Goal: Task Accomplishment & Management: Use online tool/utility

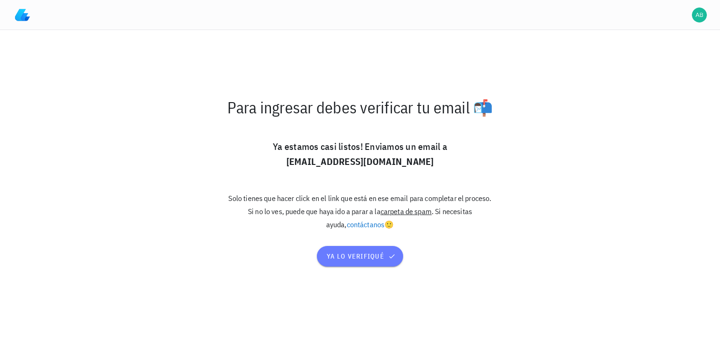
click at [382, 261] on span "ya lo verifiqué" at bounding box center [359, 256] width 67 height 8
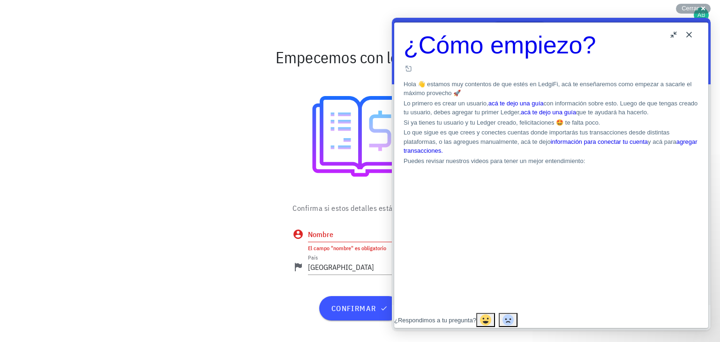
click at [689, 32] on button "Close" at bounding box center [688, 34] width 15 height 15
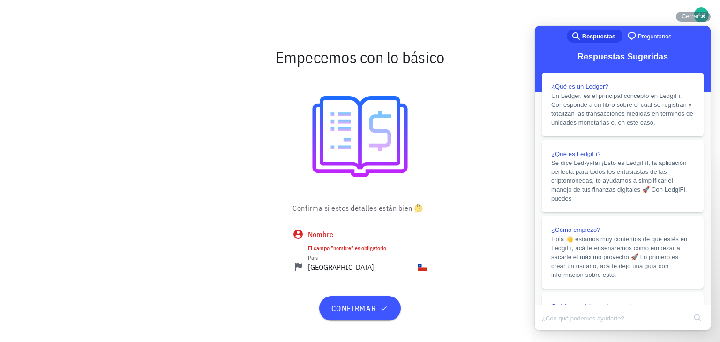
click at [507, 82] on div at bounding box center [360, 136] width 544 height 117
click at [345, 238] on input "Nombre" at bounding box center [367, 234] width 119 height 15
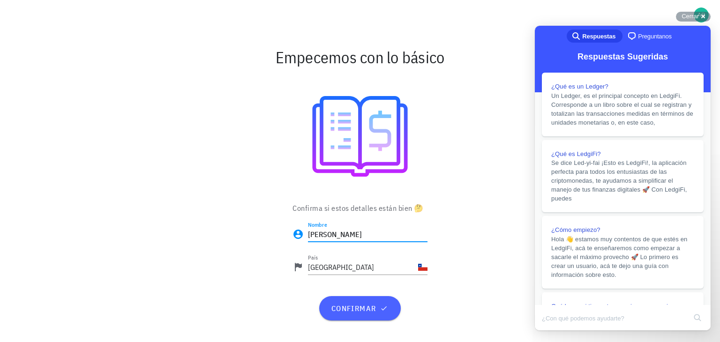
type input "[PERSON_NAME]"
click at [361, 306] on span "confirmar" at bounding box center [359, 308] width 59 height 9
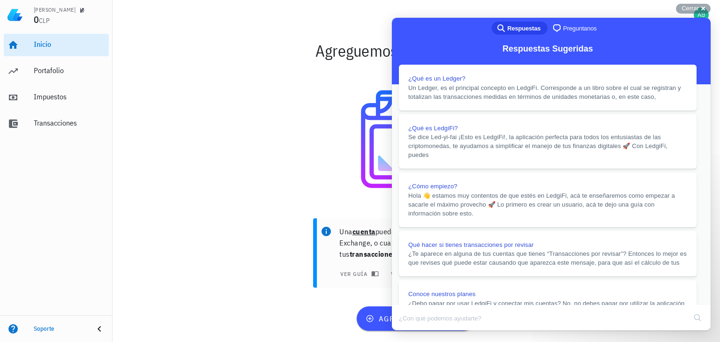
click at [409, 331] on button "Close" at bounding box center [400, 337] width 17 height 12
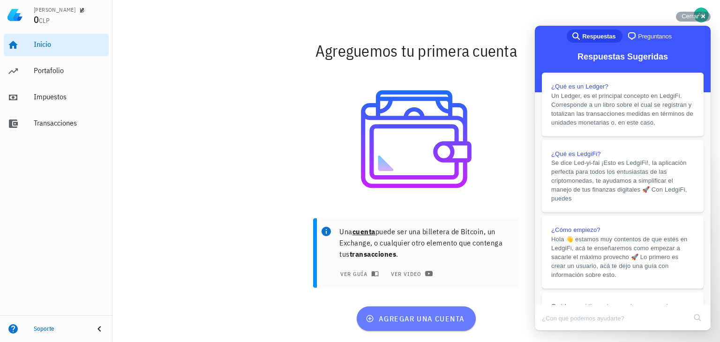
click at [401, 318] on span "agregar una cuenta" at bounding box center [415, 318] width 97 height 9
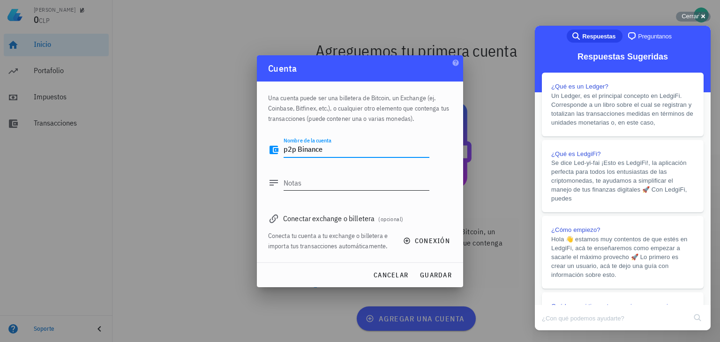
type textarea "p2p Binance"
click at [328, 175] on textarea "Notas" at bounding box center [356, 182] width 146 height 15
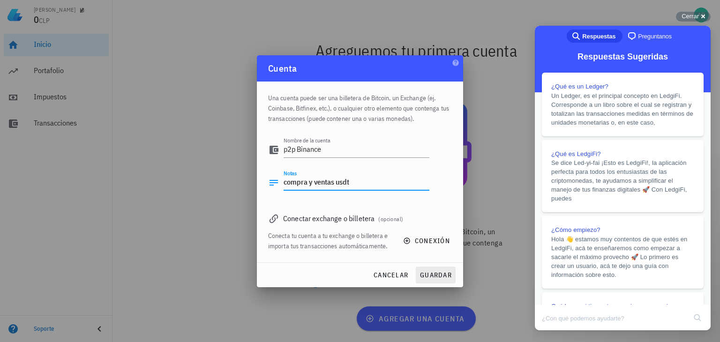
type textarea "compra y ventas usdt"
click at [434, 279] on span "guardar" at bounding box center [435, 275] width 32 height 8
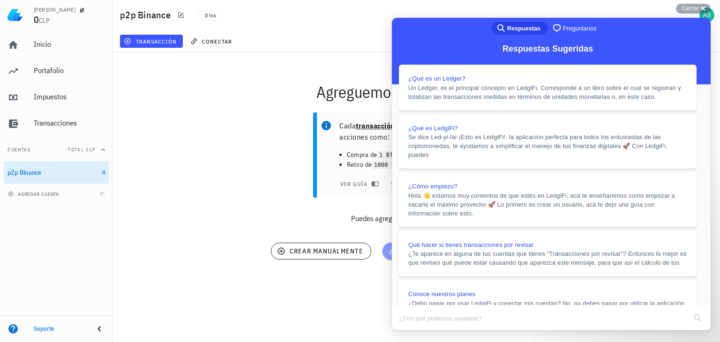
click at [389, 256] on icon "button" at bounding box center [392, 251] width 8 height 11
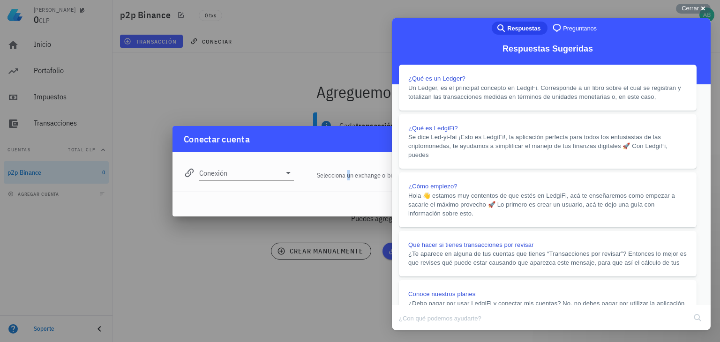
drag, startPoint x: 314, startPoint y: 158, endPoint x: 327, endPoint y: 146, distance: 17.9
click at [314, 156] on div "Conexión editar Selecciona un exchange o billetera para importar transacciones …" at bounding box center [360, 169] width 364 height 34
click at [359, 39] on div at bounding box center [360, 171] width 720 height 342
click at [701, 7] on div "Cerrar cross-small" at bounding box center [693, 9] width 35 height 10
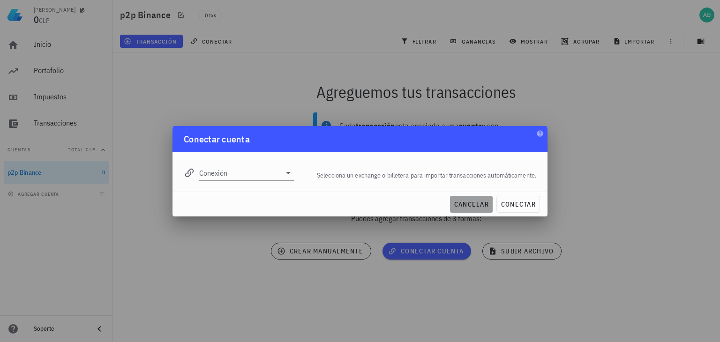
click at [480, 205] on span "cancelar" at bounding box center [471, 204] width 35 height 8
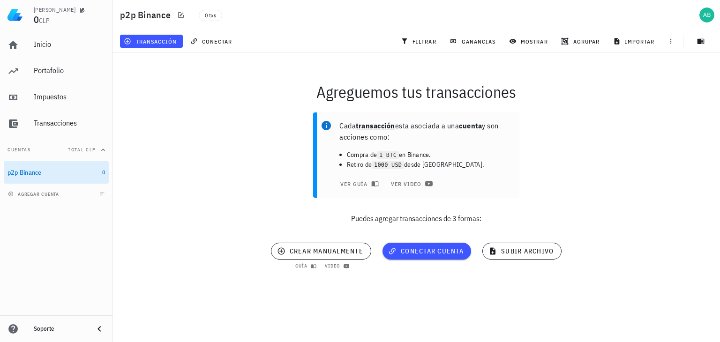
click at [304, 241] on div "crear manualmente guía video" at bounding box center [321, 252] width 112 height 30
click at [308, 252] on span "crear manualmente" at bounding box center [321, 251] width 84 height 8
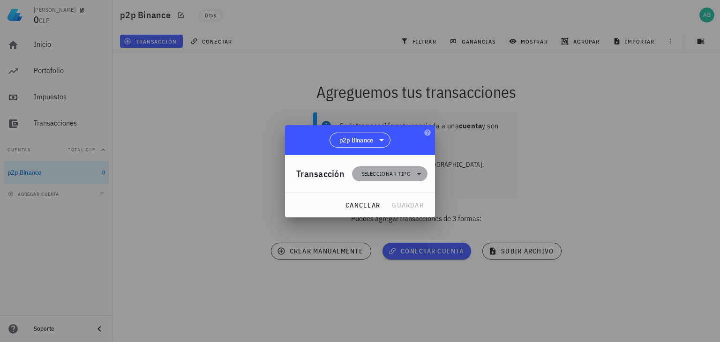
click at [388, 174] on span "Seleccionar tipo" at bounding box center [385, 173] width 49 height 9
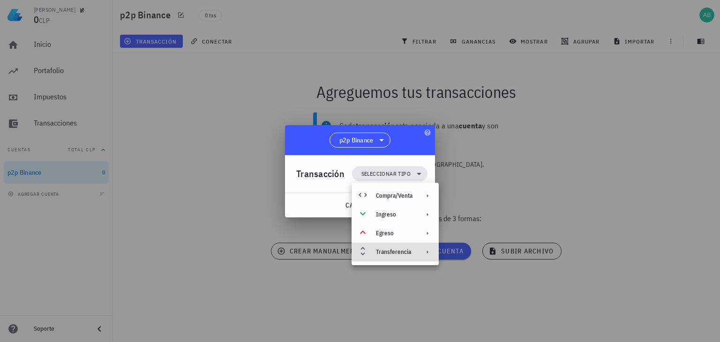
click at [410, 250] on div "Transferencia" at bounding box center [394, 251] width 37 height 7
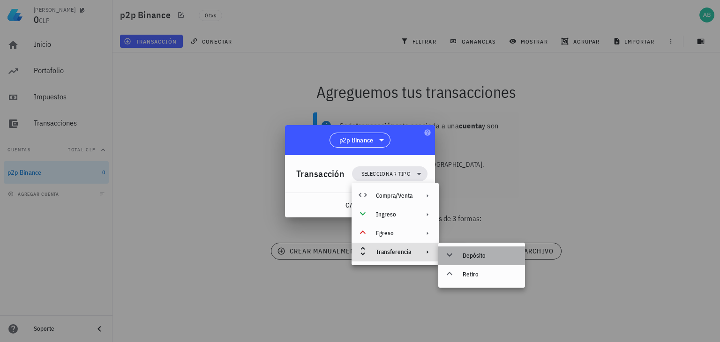
click at [469, 252] on div "Depósito" at bounding box center [489, 255] width 55 height 7
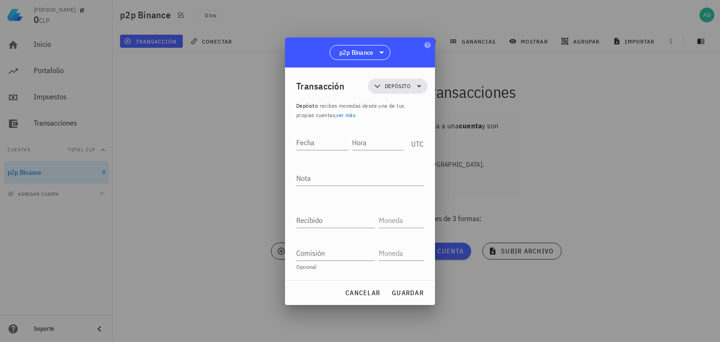
click at [556, 160] on div at bounding box center [360, 171] width 720 height 342
click at [369, 291] on span "cancelar" at bounding box center [362, 293] width 35 height 8
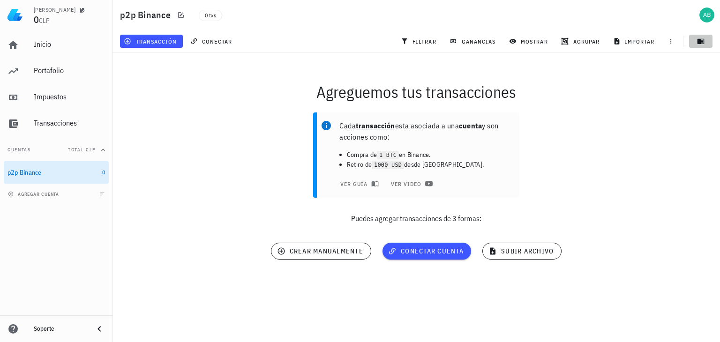
click at [704, 39] on icon "button" at bounding box center [700, 40] width 7 height 7
click at [675, 42] on span "button" at bounding box center [670, 40] width 13 height 7
click at [217, 46] on button "conectar" at bounding box center [212, 41] width 52 height 13
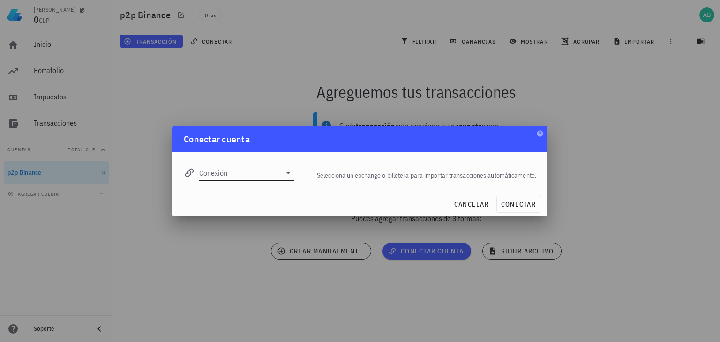
click at [292, 170] on icon at bounding box center [288, 172] width 11 height 11
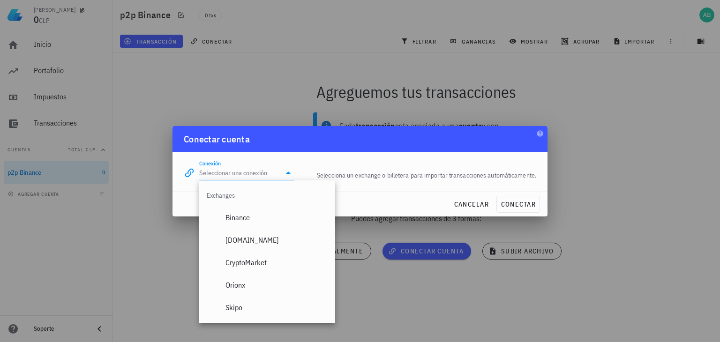
click at [285, 176] on icon at bounding box center [288, 172] width 11 height 11
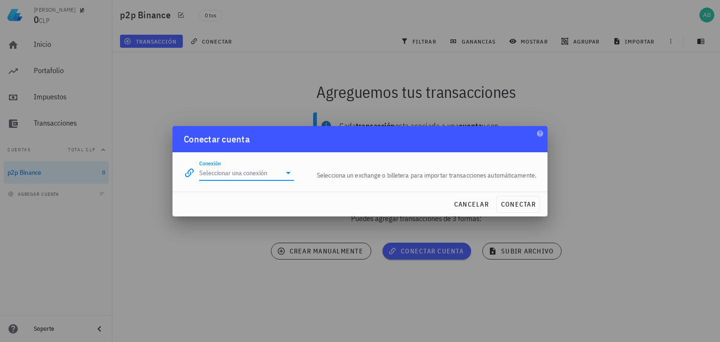
click at [285, 176] on icon at bounding box center [288, 172] width 11 height 11
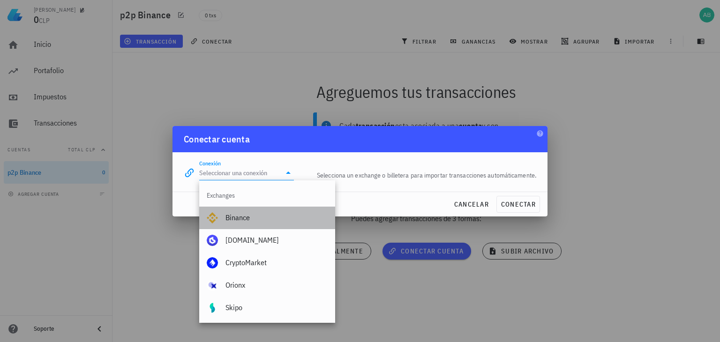
click at [259, 221] on div "Binance" at bounding box center [276, 217] width 102 height 9
type input "Binance"
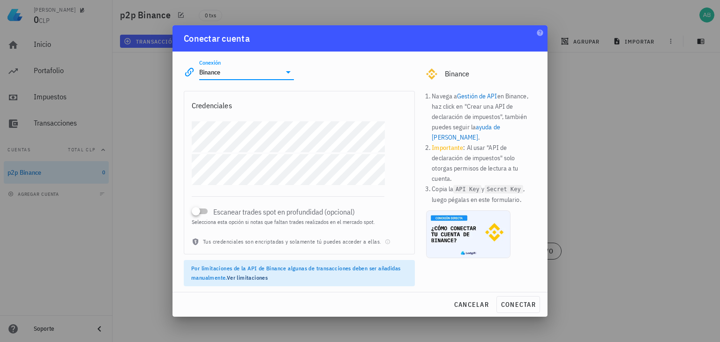
click at [146, 234] on div at bounding box center [360, 171] width 720 height 342
drag, startPoint x: 463, startPoint y: 299, endPoint x: 463, endPoint y: 283, distance: 15.5
click at [463, 299] on button "cancelar" at bounding box center [471, 304] width 43 height 17
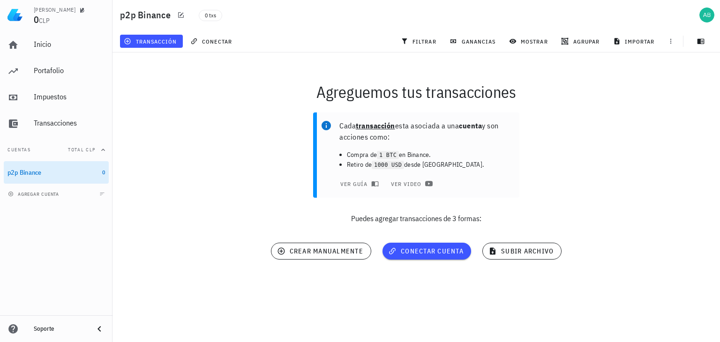
drag, startPoint x: 488, startPoint y: 0, endPoint x: 401, endPoint y: 7, distance: 87.4
click at [401, 7] on div "0 txs" at bounding box center [328, 14] width 271 height 23
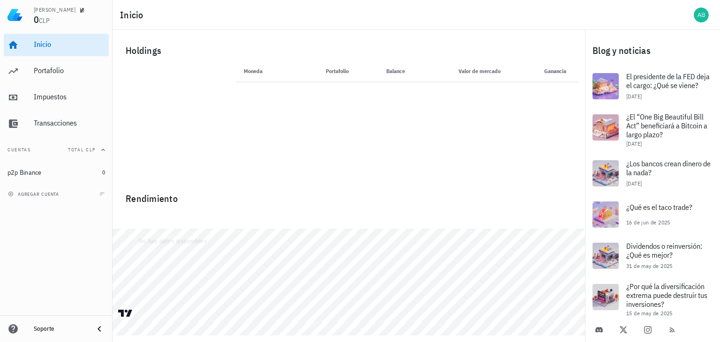
click at [47, 27] on div "Abel 0 CLP" at bounding box center [69, 15] width 71 height 30
click at [696, 19] on div "avatar" at bounding box center [700, 14] width 15 height 15
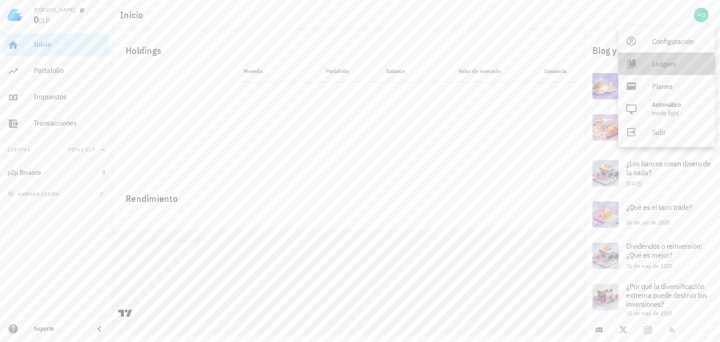
click at [666, 62] on div "Ledgers" at bounding box center [680, 63] width 56 height 19
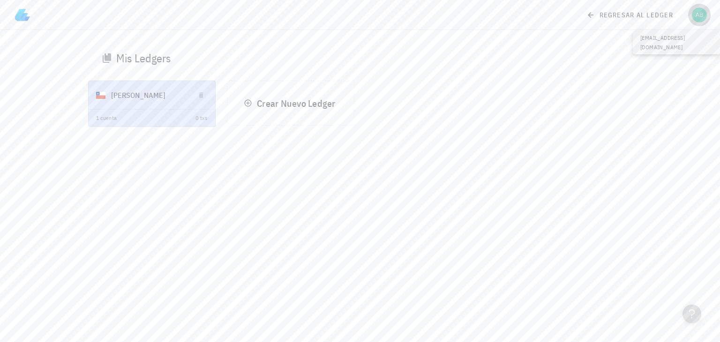
click at [695, 21] on div "avatar" at bounding box center [699, 14] width 15 height 15
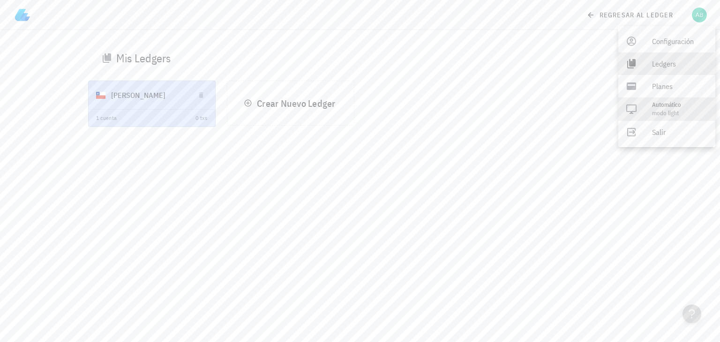
click at [648, 99] on div "Automático modo Light" at bounding box center [666, 108] width 97 height 23
click at [656, 99] on div "Light" at bounding box center [673, 108] width 42 height 19
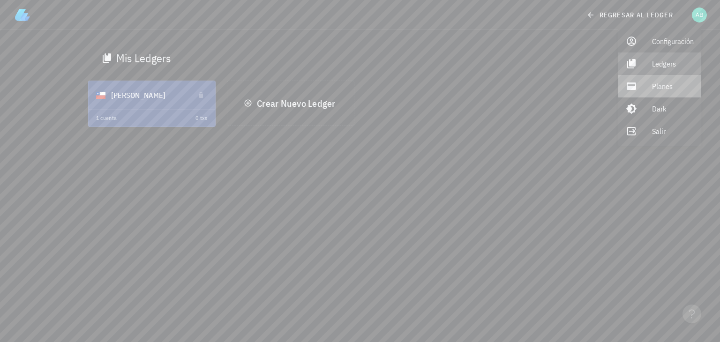
click at [660, 89] on div "Planes" at bounding box center [673, 86] width 42 height 19
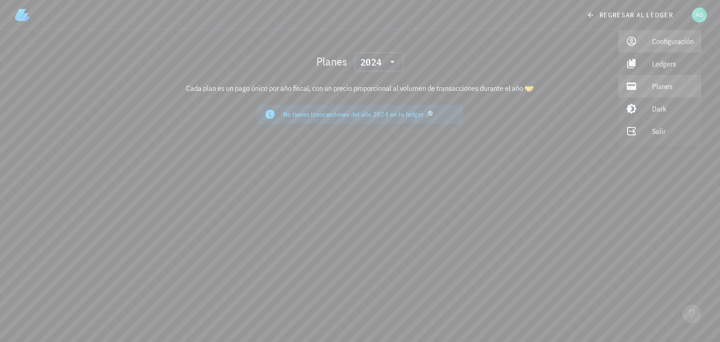
click at [675, 45] on div "Configuración" at bounding box center [673, 41] width 42 height 19
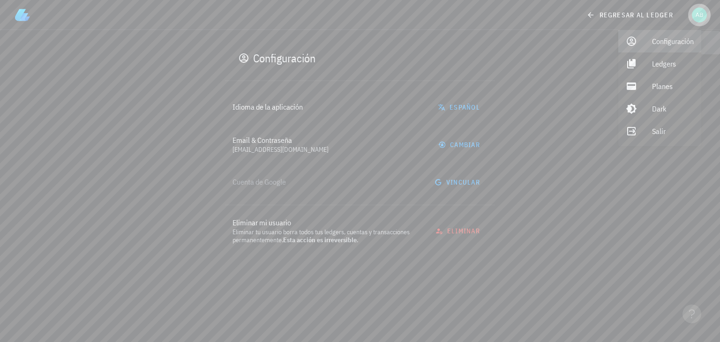
click at [702, 15] on div "avatar" at bounding box center [699, 14] width 15 height 15
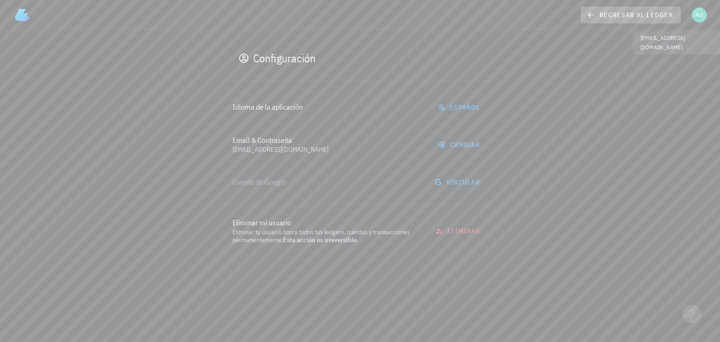
click at [640, 14] on span "regresar al ledger" at bounding box center [630, 15] width 85 height 8
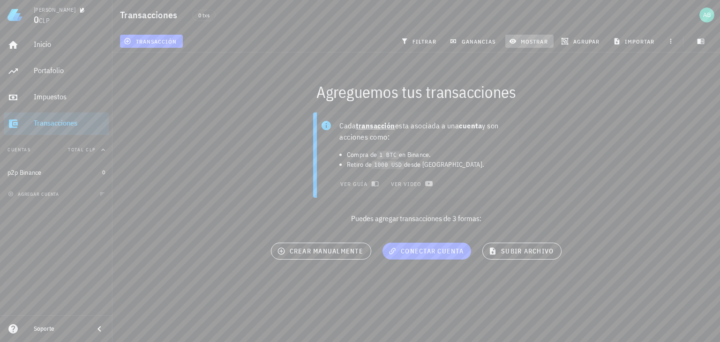
click at [533, 42] on span "mostrar" at bounding box center [529, 40] width 37 height 7
drag, startPoint x: 51, startPoint y: 317, endPoint x: 48, endPoint y: 310, distance: 7.1
click at [49, 313] on nav "Abel 0 CLP Inicio Portafolio Impuestos Transacciones Cuentas Total CLP p2p Bina…" at bounding box center [56, 171] width 112 height 342
click at [34, 44] on div "Inicio" at bounding box center [69, 44] width 71 height 9
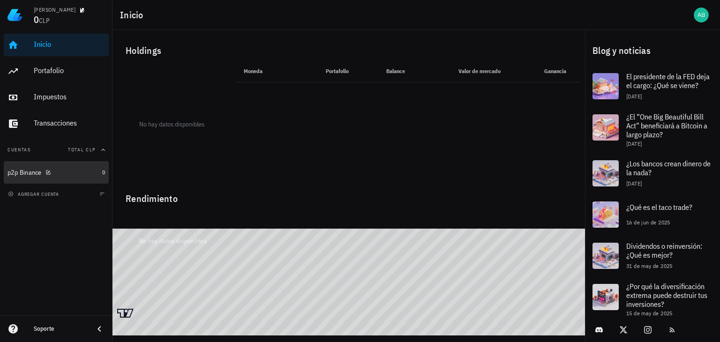
click at [45, 173] on div at bounding box center [46, 172] width 9 height 8
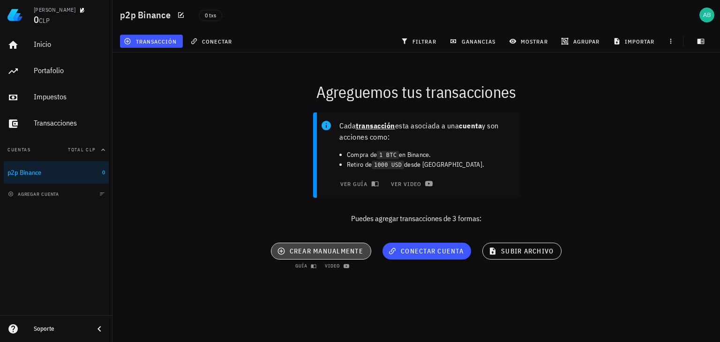
click at [316, 249] on span "crear manualmente" at bounding box center [321, 251] width 84 height 8
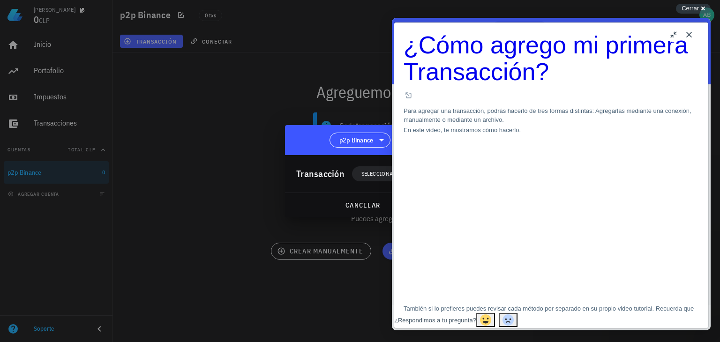
click at [692, 37] on button "Close" at bounding box center [688, 34] width 15 height 15
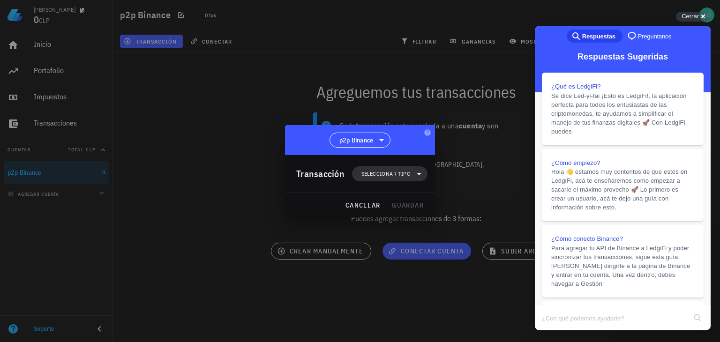
click at [415, 179] on span "Seleccionar tipo" at bounding box center [389, 173] width 64 height 15
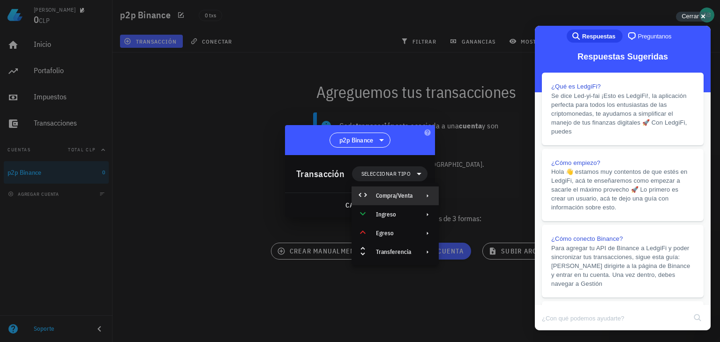
click at [408, 193] on div "Compra/Venta" at bounding box center [394, 195] width 37 height 7
click at [486, 200] on div "Compra/Venta" at bounding box center [489, 199] width 55 height 7
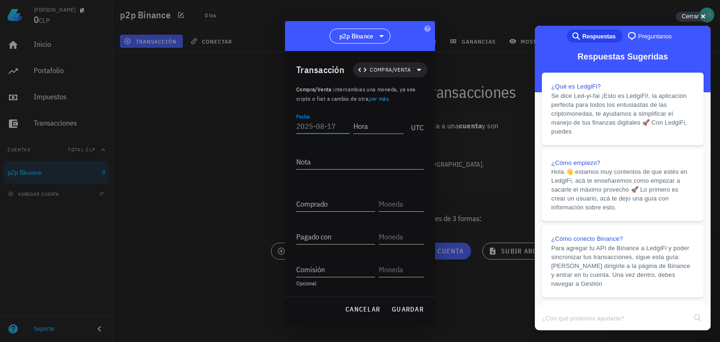
click at [320, 129] on input "Fecha" at bounding box center [322, 126] width 53 height 15
click at [685, 20] on div "Cerrar cross-small" at bounding box center [693, 17] width 35 height 10
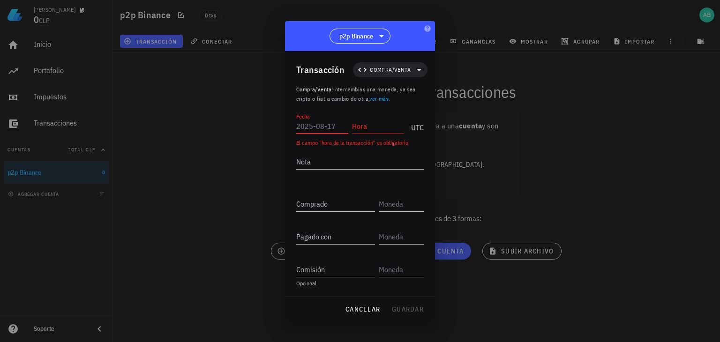
click at [325, 122] on input "Fecha" at bounding box center [322, 126] width 52 height 15
click at [321, 168] on div "Nota" at bounding box center [359, 161] width 127 height 15
click at [395, 202] on input "text" at bounding box center [400, 203] width 43 height 15
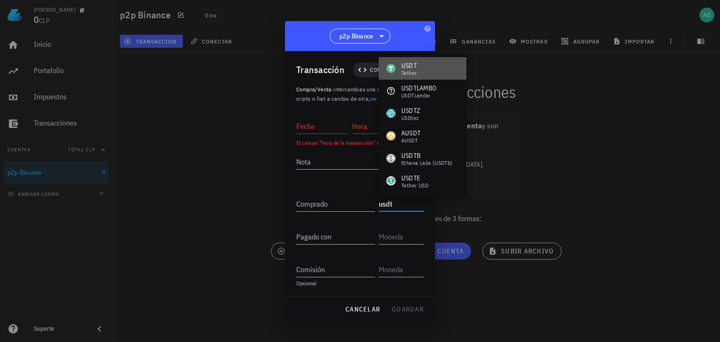
click at [427, 71] on div "USDT Tether" at bounding box center [423, 68] width 88 height 22
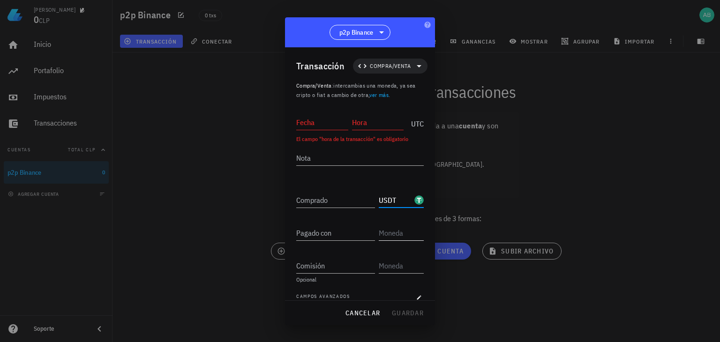
type input "USDT"
click at [386, 232] on input "text" at bounding box center [400, 232] width 43 height 15
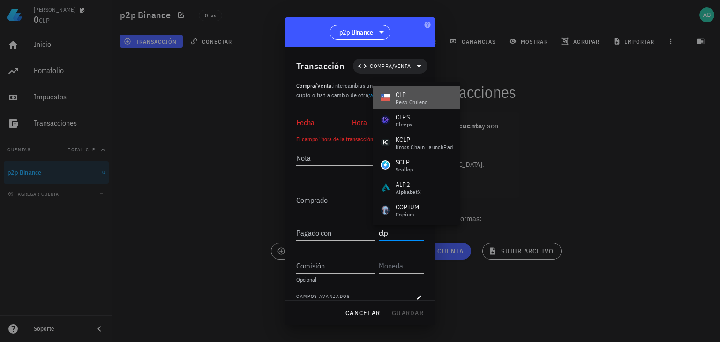
click at [420, 99] on div "peso chileno" at bounding box center [411, 102] width 32 height 6
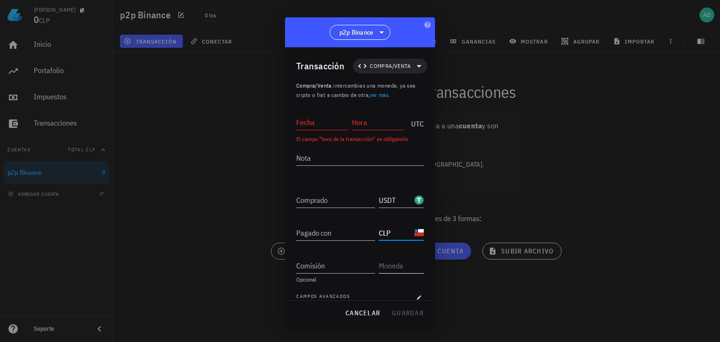
type input "CLP"
click at [385, 266] on input "text" at bounding box center [400, 265] width 43 height 15
click at [325, 198] on input "Comprado" at bounding box center [335, 200] width 79 height 15
click at [319, 124] on input "Fecha" at bounding box center [322, 122] width 52 height 15
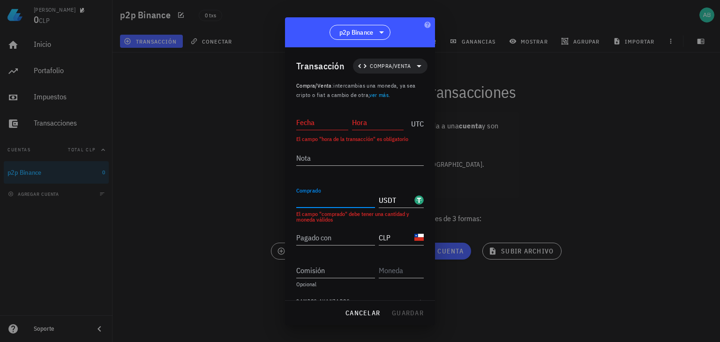
click at [317, 201] on input "Comprado" at bounding box center [335, 200] width 79 height 15
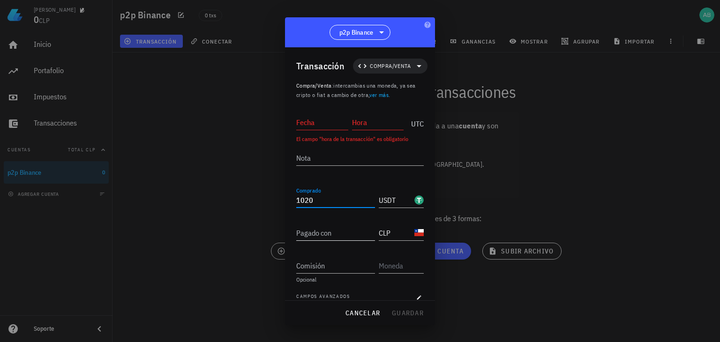
type input "1.020"
click at [317, 231] on input "Pagado con" at bounding box center [335, 232] width 79 height 15
type input "1.000.000"
click at [315, 123] on input "Fecha" at bounding box center [322, 122] width 52 height 15
click at [367, 117] on input "Hora" at bounding box center [378, 122] width 52 height 15
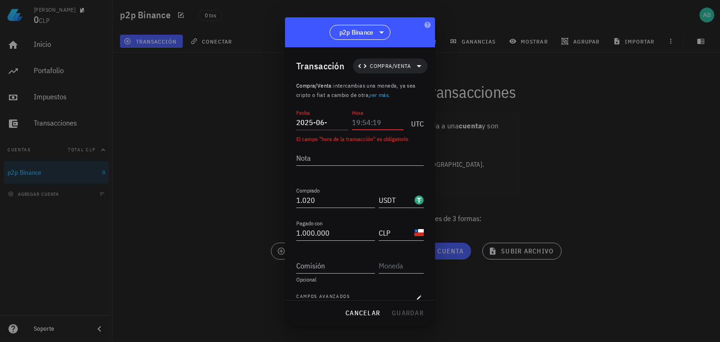
drag, startPoint x: 326, startPoint y: 125, endPoint x: 339, endPoint y: 124, distance: 13.2
click at [334, 125] on input "2025-06-" at bounding box center [322, 122] width 52 height 15
type input "2025-06-11"
click at [371, 119] on input "Hora" at bounding box center [378, 122] width 52 height 15
type input "19:43:21"
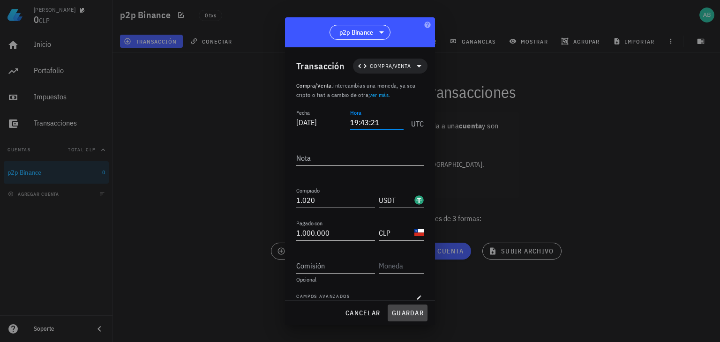
click at [402, 311] on span "guardar" at bounding box center [407, 313] width 32 height 8
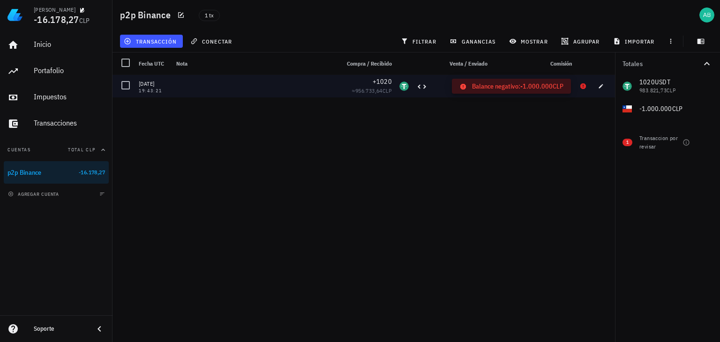
click at [583, 85] on icon at bounding box center [583, 86] width 6 height 6
click at [425, 88] on icon at bounding box center [421, 86] width 11 height 11
click at [420, 87] on icon at bounding box center [421, 86] width 11 height 11
click at [586, 86] on icon at bounding box center [582, 85] width 7 height 7
click at [583, 86] on icon at bounding box center [583, 86] width 6 height 6
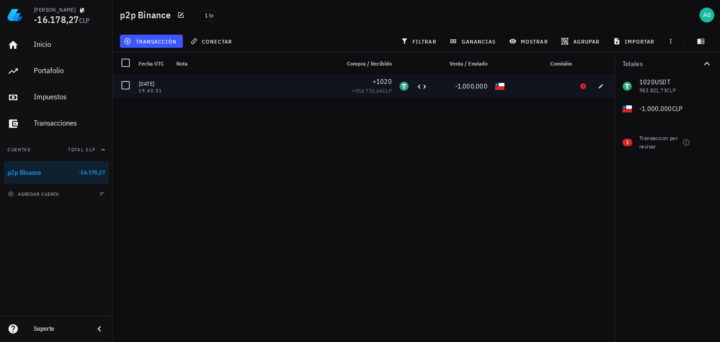
drag, startPoint x: 581, startPoint y: 86, endPoint x: 307, endPoint y: 94, distance: 273.3
click at [307, 94] on div at bounding box center [253, 86] width 163 height 22
click at [129, 87] on div at bounding box center [126, 85] width 16 height 16
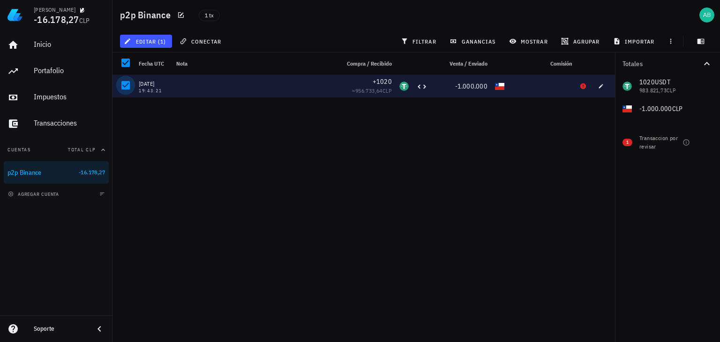
click at [129, 87] on div at bounding box center [126, 85] width 16 height 16
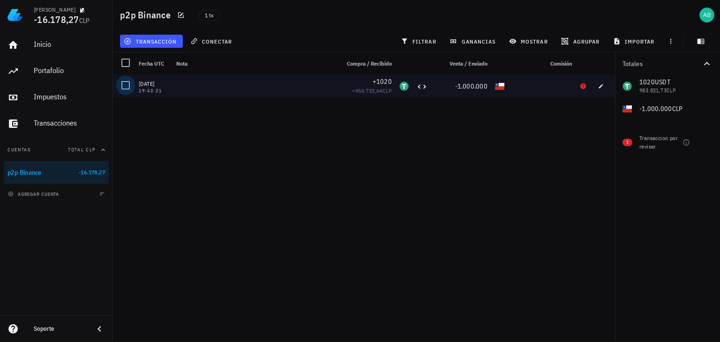
click at [129, 87] on div at bounding box center [126, 85] width 16 height 16
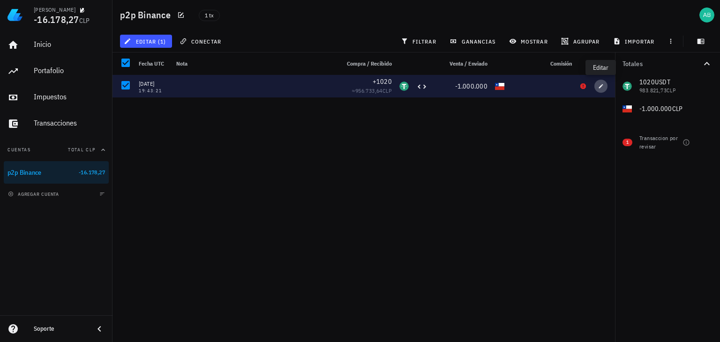
click at [596, 86] on span "button" at bounding box center [600, 86] width 13 height 6
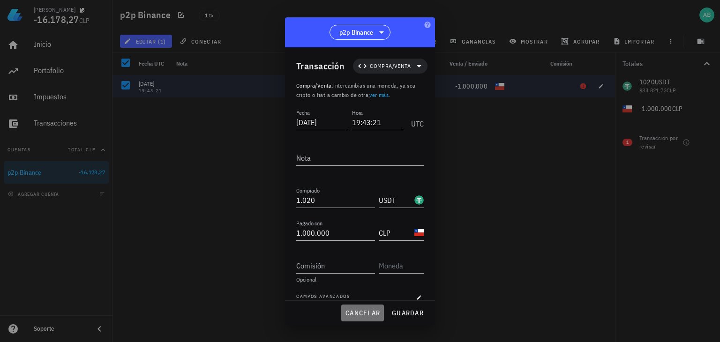
click at [354, 315] on span "cancelar" at bounding box center [362, 313] width 35 height 8
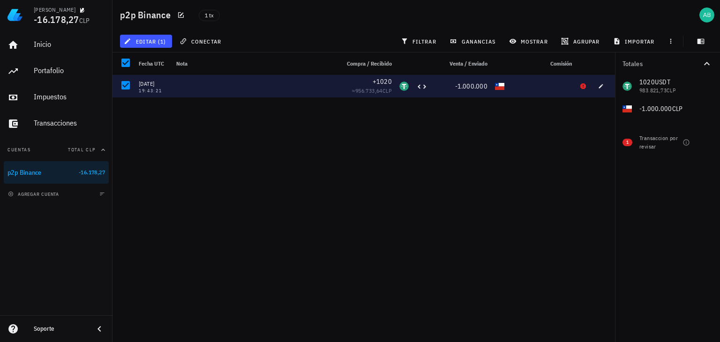
drag, startPoint x: 469, startPoint y: 81, endPoint x: 442, endPoint y: 90, distance: 28.3
click at [442, 90] on div "-1.000.000" at bounding box center [461, 86] width 52 height 9
drag, startPoint x: 156, startPoint y: 80, endPoint x: 153, endPoint y: 85, distance: 5.7
click at [154, 85] on div "11/06/2025" at bounding box center [154, 83] width 30 height 9
click at [122, 86] on div at bounding box center [126, 85] width 16 height 16
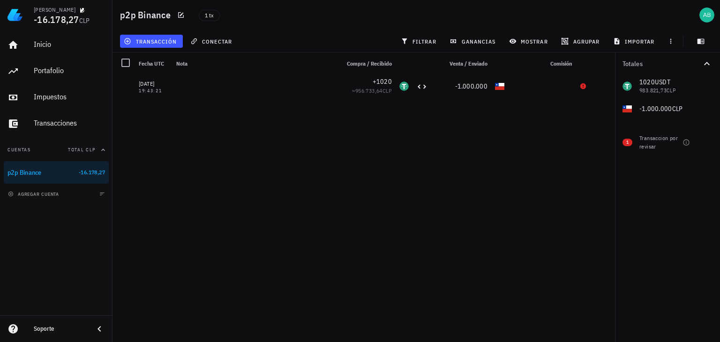
click at [218, 107] on div "11/06/2025 19:43:21 +1020 ≈ 956.733,64 CLP -1.000.000" at bounding box center [363, 205] width 502 height 260
click at [152, 42] on span "transacción" at bounding box center [151, 40] width 51 height 7
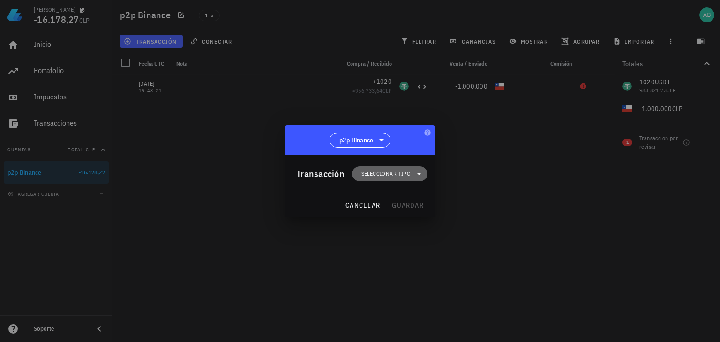
click at [387, 173] on span "Seleccionar tipo" at bounding box center [385, 173] width 49 height 9
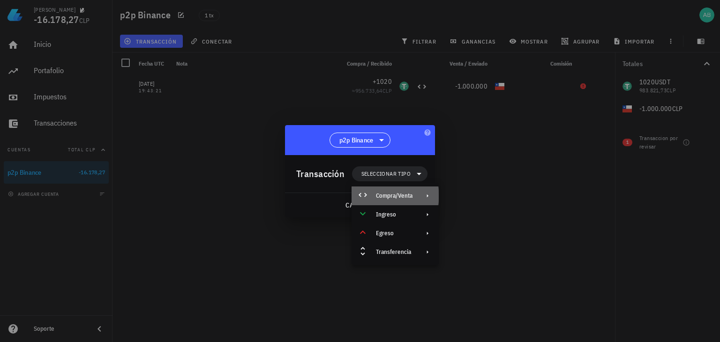
click at [386, 188] on div "Compra/Venta" at bounding box center [394, 195] width 87 height 19
click at [474, 198] on div "Compra/Venta" at bounding box center [489, 199] width 55 height 7
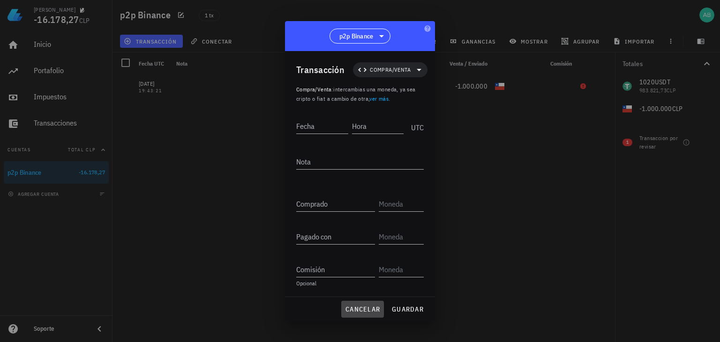
drag, startPoint x: 364, startPoint y: 312, endPoint x: 332, endPoint y: 261, distance: 59.5
click at [364, 310] on span "cancelar" at bounding box center [362, 309] width 35 height 8
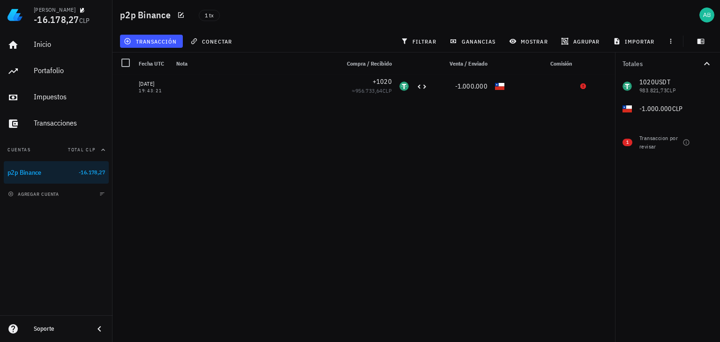
click at [212, 49] on div "transacción conectar filtrar ganancias mostrar agrupar importar" at bounding box center [416, 41] width 596 height 22
click at [221, 43] on span "conectar" at bounding box center [212, 40] width 40 height 7
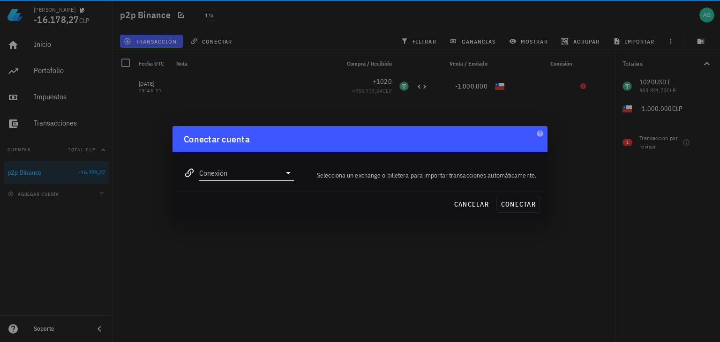
click at [263, 174] on input "Conexión" at bounding box center [240, 172] width 82 height 15
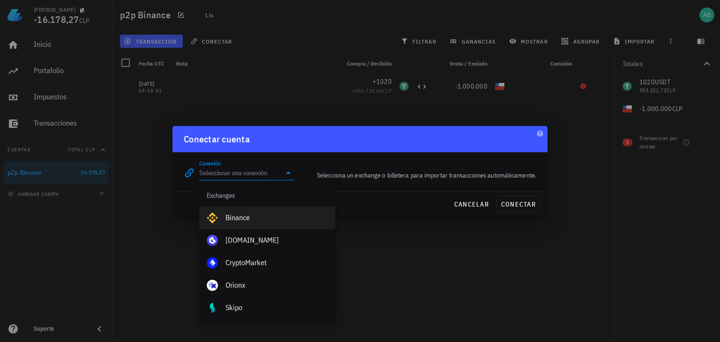
click at [236, 211] on div "Binance" at bounding box center [276, 218] width 102 height 20
type input "Binance"
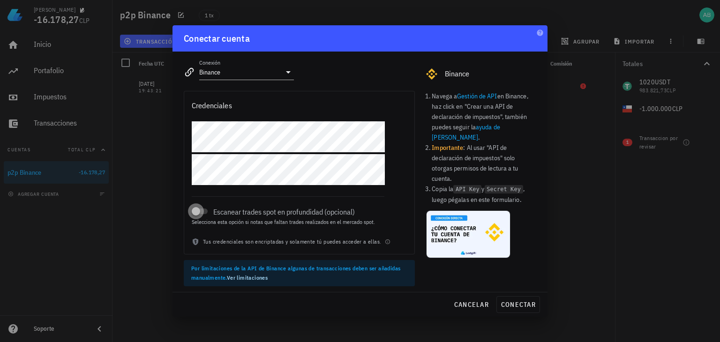
click at [202, 208] on div at bounding box center [195, 211] width 13 height 13
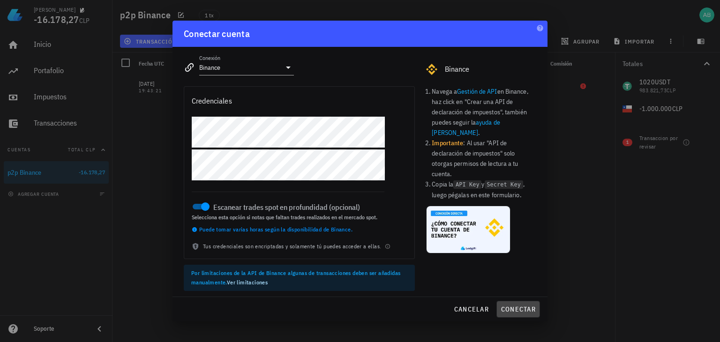
click at [518, 311] on span "conectar" at bounding box center [517, 309] width 35 height 8
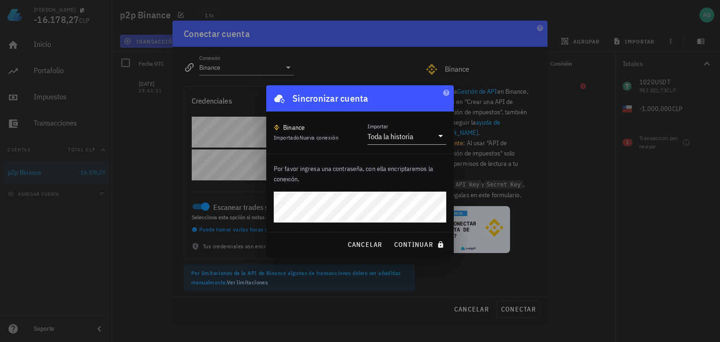
click at [390, 236] on button "continuar" at bounding box center [420, 244] width 60 height 17
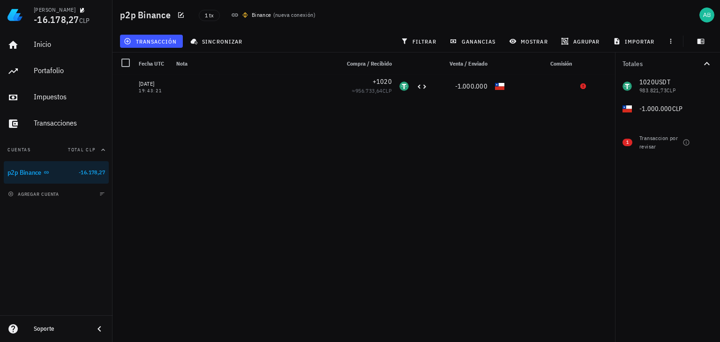
click at [361, 156] on div "11/06/2025 19:43:21 +1020 ≈ 956.733,64 CLP -1.000.000" at bounding box center [363, 205] width 502 height 260
click at [49, 104] on div "Impuestos" at bounding box center [69, 97] width 71 height 21
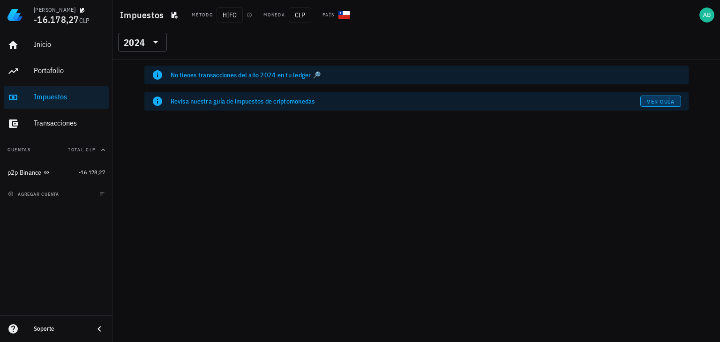
click at [658, 104] on span "Ver guía" at bounding box center [660, 101] width 28 height 7
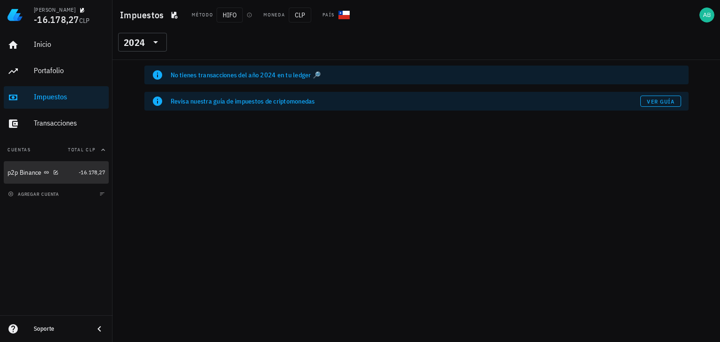
click at [68, 164] on div "p2p Binance" at bounding box center [40, 173] width 67 height 20
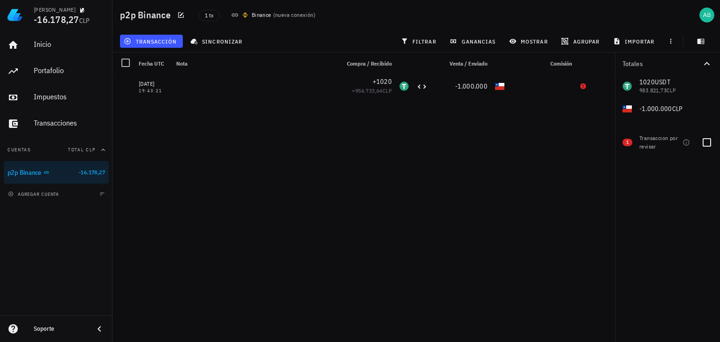
click at [666, 144] on div "Transaccion por revisar" at bounding box center [658, 142] width 39 height 17
click at [709, 140] on div at bounding box center [707, 142] width 16 height 16
checkbox input "true"
click at [682, 141] on icon "button" at bounding box center [685, 142] width 7 height 7
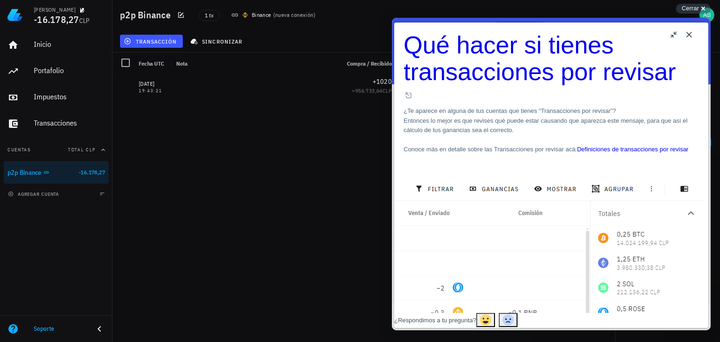
click at [685, 35] on button "Close" at bounding box center [688, 34] width 15 height 15
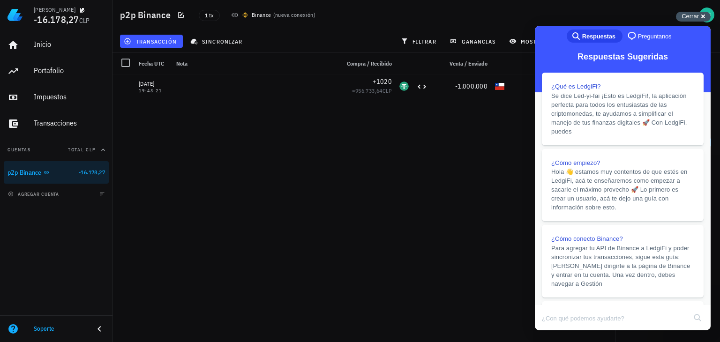
click at [694, 17] on span "Cerrar" at bounding box center [689, 16] width 17 height 7
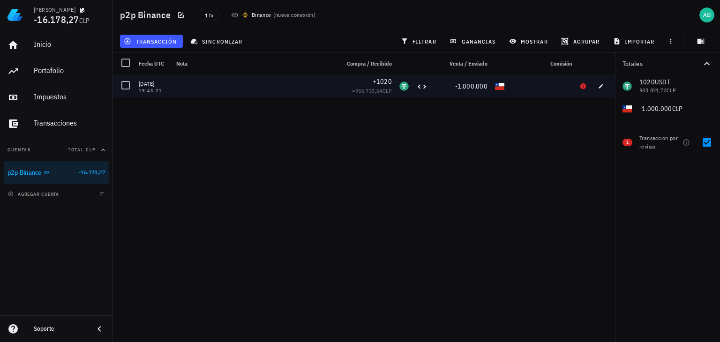
drag, startPoint x: 522, startPoint y: 79, endPoint x: 387, endPoint y: 150, distance: 153.4
click at [387, 150] on div "11/06/2025 19:43:21 +1020 ≈ 956.733,64 CLP -1.000.000" at bounding box center [363, 205] width 502 height 260
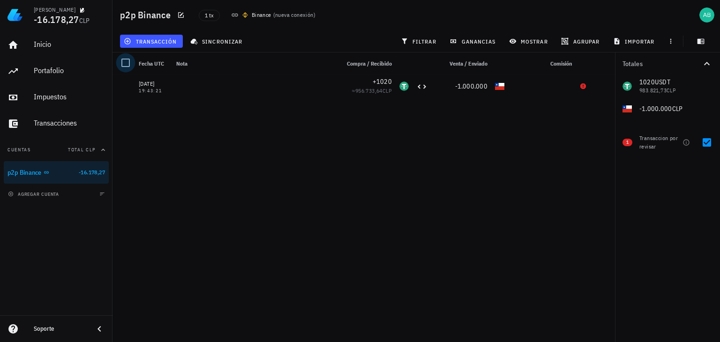
click at [124, 64] on div at bounding box center [126, 63] width 16 height 16
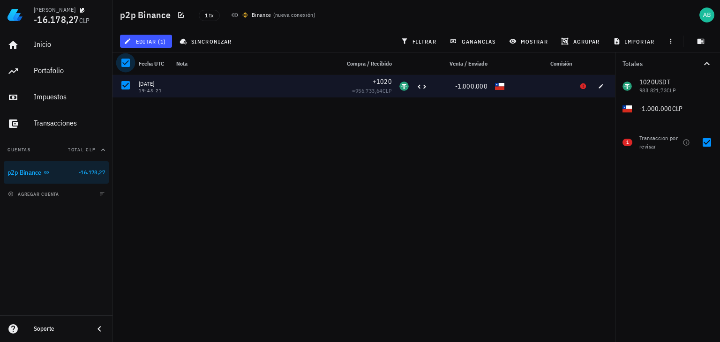
click at [124, 64] on div at bounding box center [126, 63] width 16 height 16
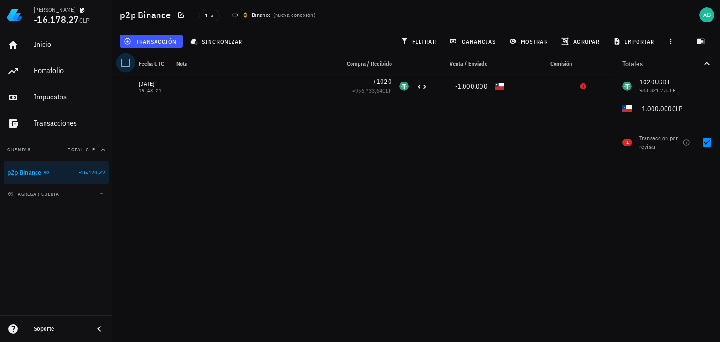
click at [124, 64] on div at bounding box center [126, 63] width 16 height 16
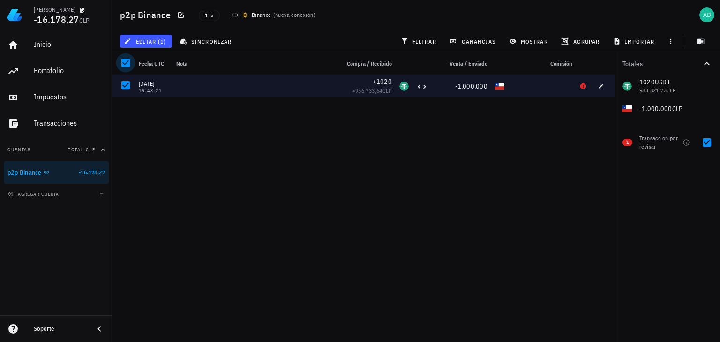
click at [124, 64] on div at bounding box center [126, 63] width 16 height 16
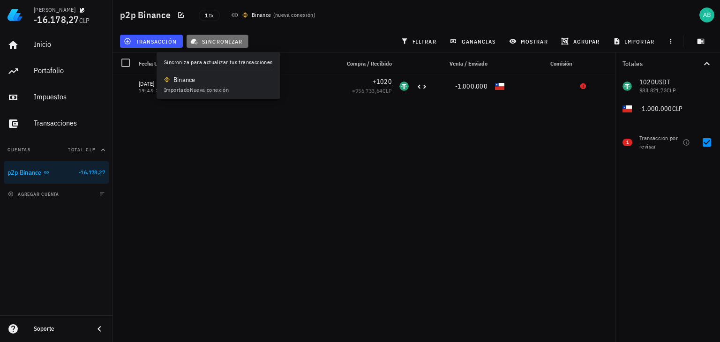
click at [215, 42] on span "sincronizar" at bounding box center [217, 40] width 50 height 7
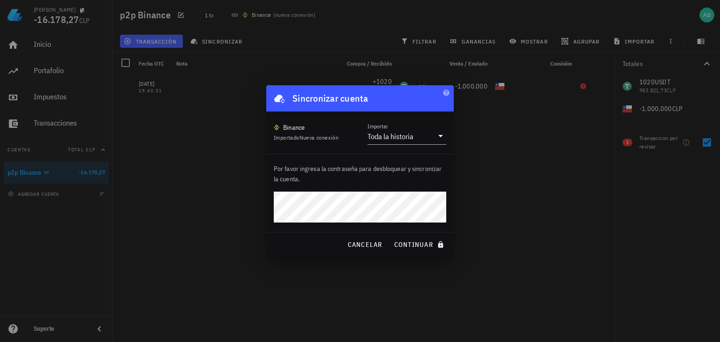
click at [390, 236] on button "continuar" at bounding box center [420, 244] width 60 height 17
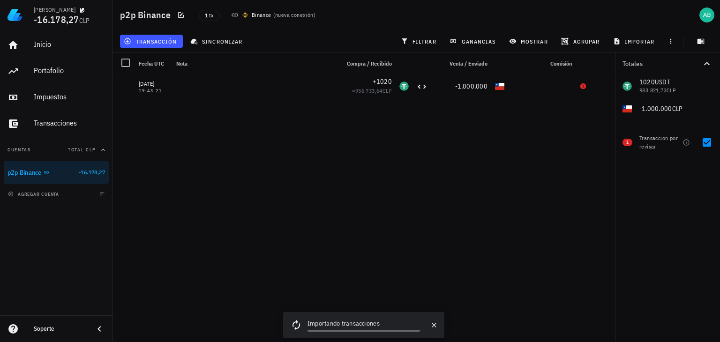
click at [323, 227] on div "11/06/2025 19:43:21 +1020 ≈ 956.733,64 CLP -1.000.000" at bounding box center [363, 205] width 502 height 260
drag, startPoint x: 641, startPoint y: 85, endPoint x: 651, endPoint y: 89, distance: 11.0
drag, startPoint x: 651, startPoint y: 89, endPoint x: 678, endPoint y: 77, distance: 29.4
click at [678, 77] on div "1020 USDT 983.821,73 CLP -1.000.000 CLP" at bounding box center [667, 97] width 105 height 45
click at [672, 39] on icon "button" at bounding box center [670, 40] width 7 height 7
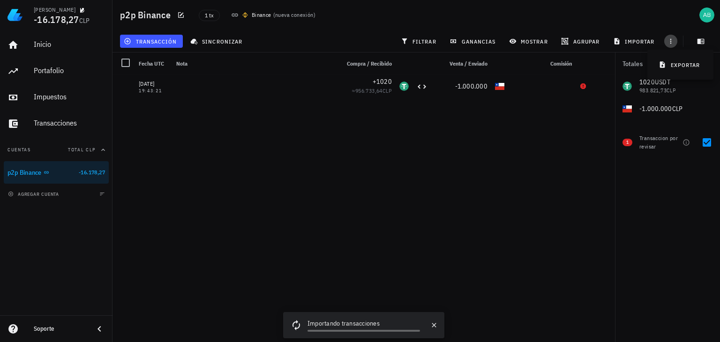
click at [672, 39] on icon "button" at bounding box center [670, 40] width 7 height 7
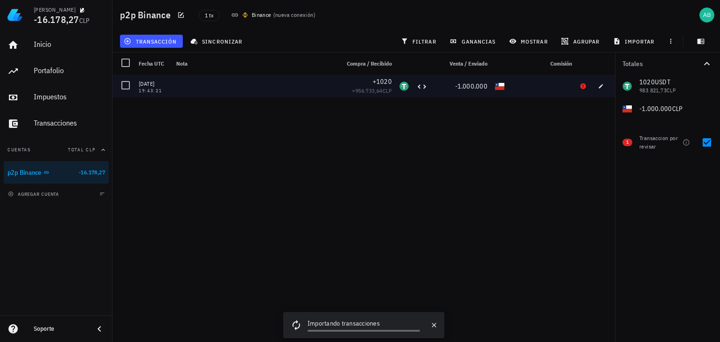
click at [323, 86] on div at bounding box center [253, 86] width 163 height 22
click at [128, 85] on div at bounding box center [126, 85] width 16 height 16
click at [150, 46] on button "editar (1)" at bounding box center [146, 41] width 52 height 13
click at [143, 60] on div "Eliminar" at bounding box center [153, 62] width 22 height 7
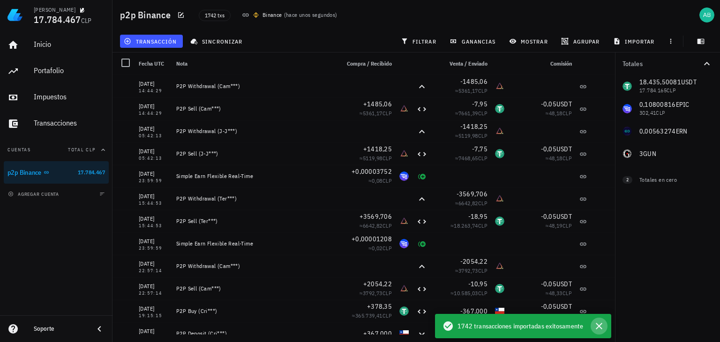
drag, startPoint x: 602, startPoint y: 325, endPoint x: 607, endPoint y: 321, distance: 6.8
click at [603, 325] on icon "button" at bounding box center [598, 325] width 11 height 11
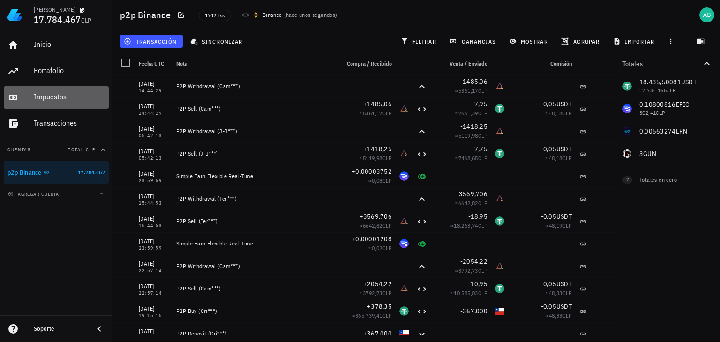
click at [52, 94] on div "Impuestos" at bounding box center [69, 96] width 71 height 9
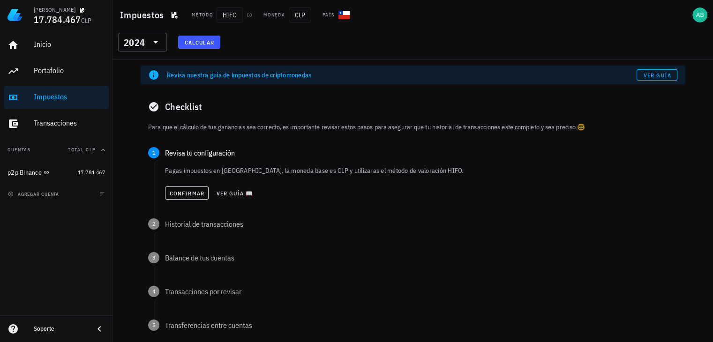
scroll to position [81, 0]
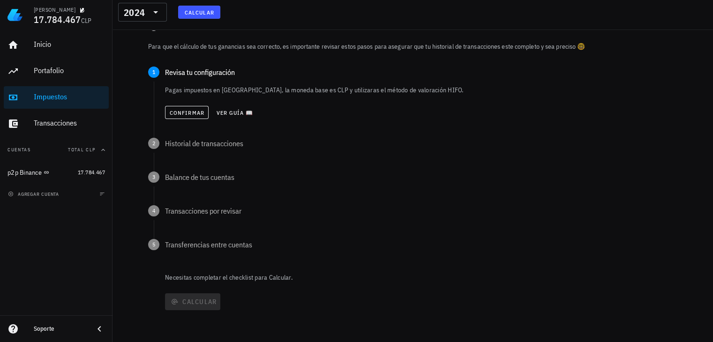
click at [200, 301] on div "Calcular" at bounding box center [423, 302] width 521 height 24
click at [186, 112] on span "Confirmar" at bounding box center [186, 112] width 35 height 7
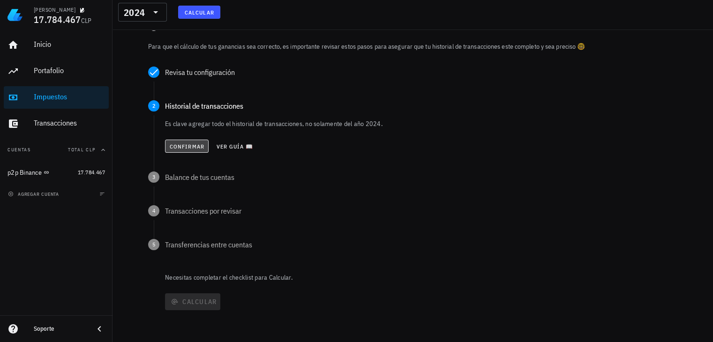
click at [185, 145] on span "Confirmar" at bounding box center [186, 146] width 35 height 7
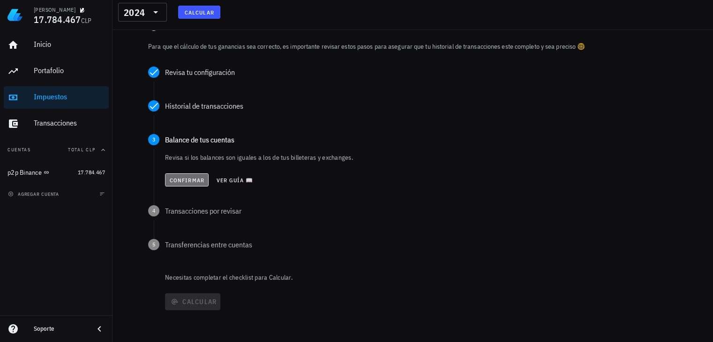
click at [189, 179] on span "Confirmar" at bounding box center [186, 180] width 35 height 7
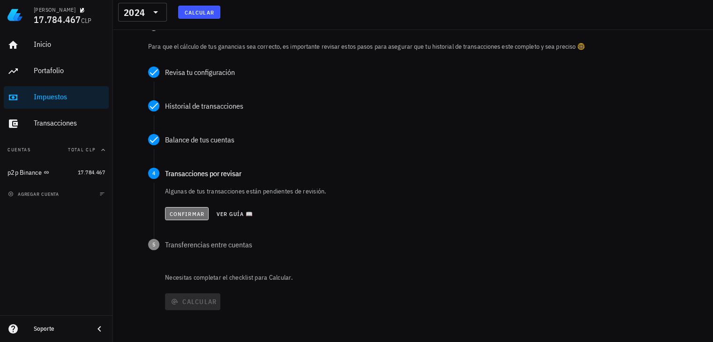
click at [180, 212] on span "Confirmar" at bounding box center [186, 213] width 35 height 7
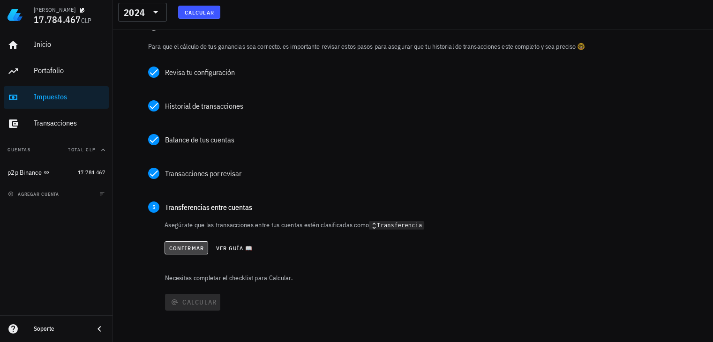
click at [183, 247] on span "Confirmar" at bounding box center [186, 248] width 35 height 7
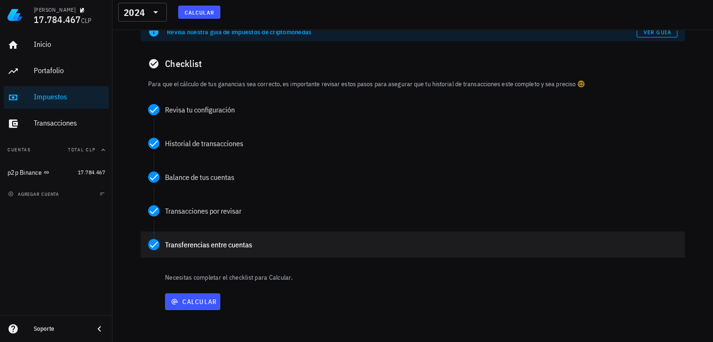
scroll to position [43, 0]
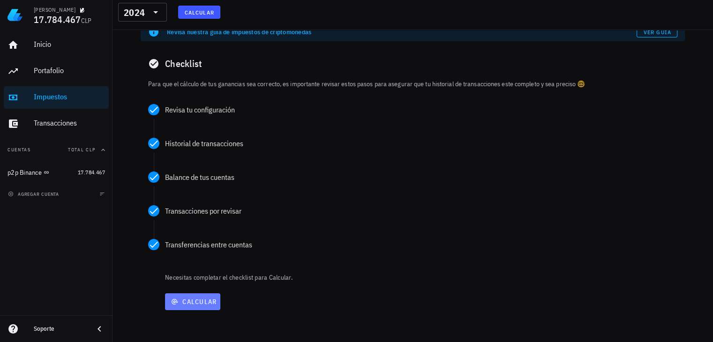
click at [184, 303] on span "Calcular" at bounding box center [193, 302] width 48 height 8
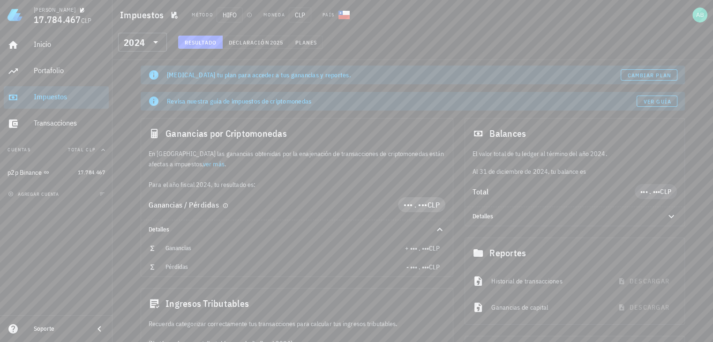
click at [417, 207] on span "••• . •••" at bounding box center [415, 204] width 24 height 9
click at [341, 197] on div "Ganancias / Pérdidas" at bounding box center [273, 204] width 249 height 15
click at [126, 180] on div "Cambia tu plan para acceder a tus ganancias y reportes. Cambiar plan Revisa nue…" at bounding box center [412, 277] width 600 height 435
click at [203, 162] on link "ver más" at bounding box center [214, 164] width 22 height 8
click at [628, 81] on div "Cambia tu plan para acceder a tus ganancias y reportes. Cambiar plan" at bounding box center [413, 75] width 544 height 19
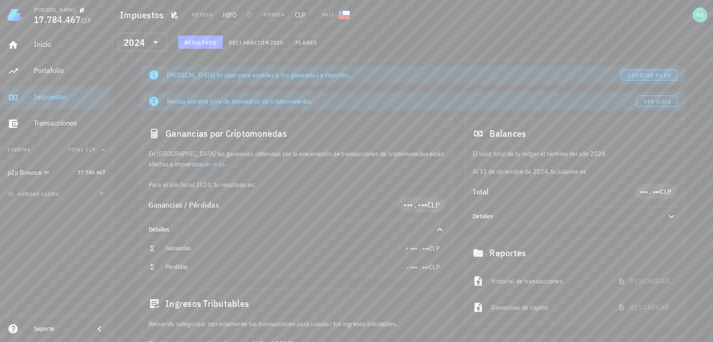
click at [632, 75] on span "Cambiar plan" at bounding box center [649, 75] width 44 height 7
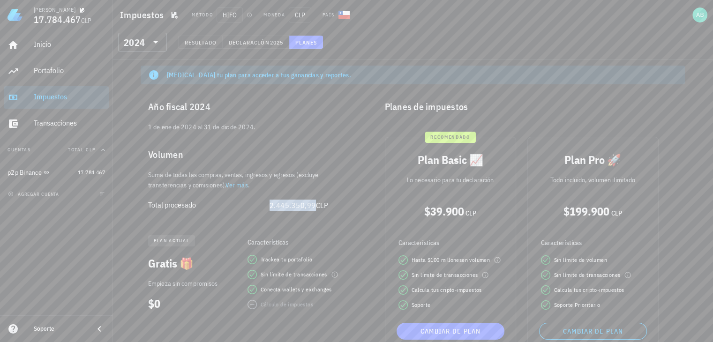
scroll to position [75, 0]
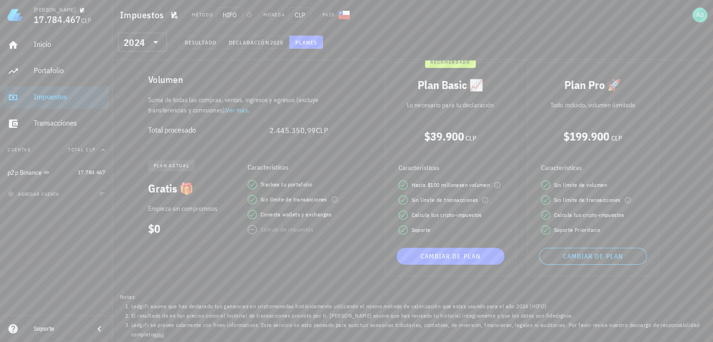
click at [256, 230] on div "Cálculo de impuestos" at bounding box center [303, 229] width 113 height 9
click at [436, 252] on div "Cambiar de plan" at bounding box center [450, 252] width 115 height 24
click at [437, 254] on span "Cambiar de plan" at bounding box center [450, 256] width 100 height 8
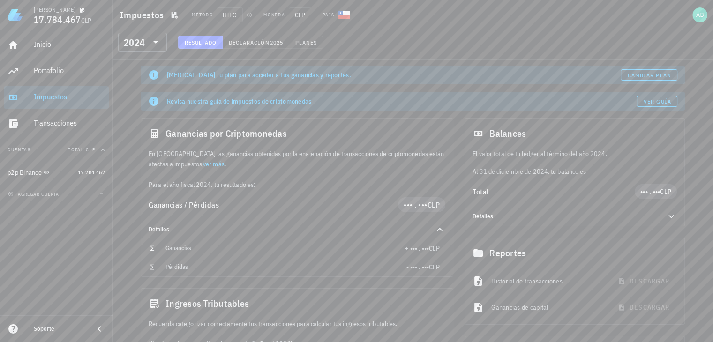
drag, startPoint x: 173, startPoint y: 184, endPoint x: 255, endPoint y: 184, distance: 82.0
click at [255, 184] on div "En [GEOGRAPHIC_DATA] las ganancias obtenidas por la enajenación de transaccione…" at bounding box center [297, 169] width 312 height 41
click at [158, 37] on icon at bounding box center [155, 42] width 11 height 11
click at [144, 63] on div "2025" at bounding box center [143, 66] width 34 height 7
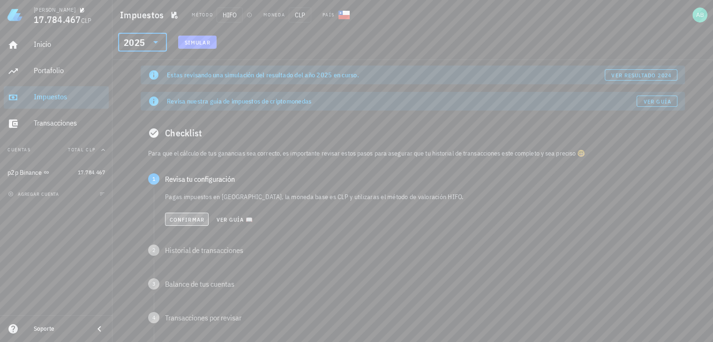
click at [176, 220] on span "Confirmar" at bounding box center [186, 219] width 35 height 7
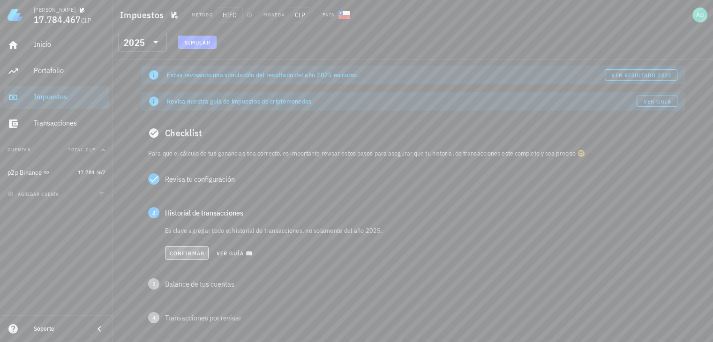
click at [185, 252] on span "Confirmar" at bounding box center [186, 253] width 35 height 7
click at [184, 281] on button "Confirmar" at bounding box center [187, 286] width 44 height 13
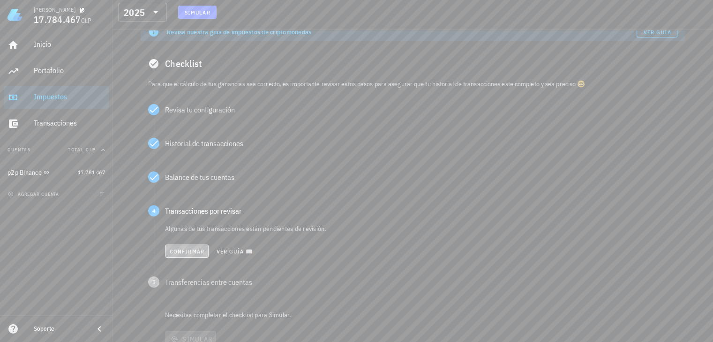
click at [189, 249] on span "Confirmar" at bounding box center [186, 251] width 35 height 7
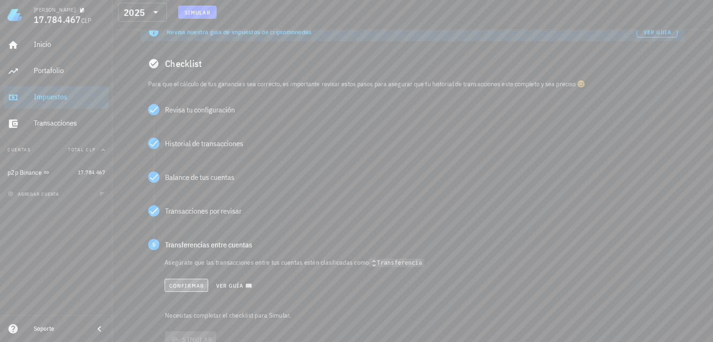
click at [186, 285] on span "Confirmar" at bounding box center [186, 285] width 35 height 7
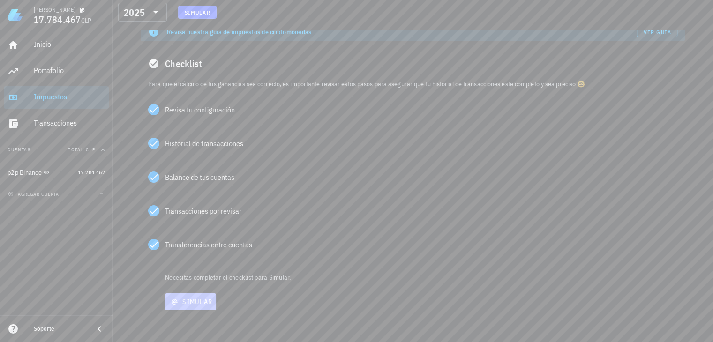
click at [197, 300] on span "Simular" at bounding box center [191, 302] width 44 height 8
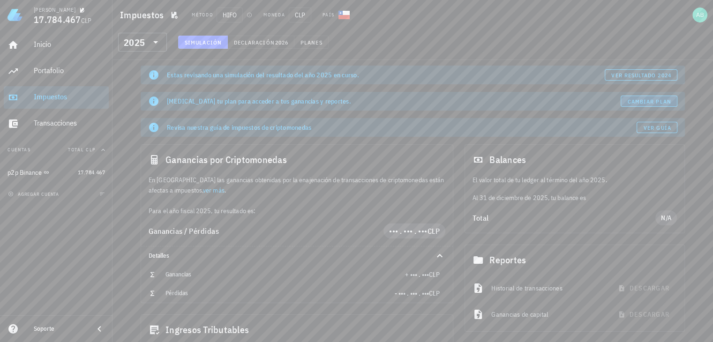
click at [635, 102] on span "Cambiar plan" at bounding box center [649, 101] width 44 height 7
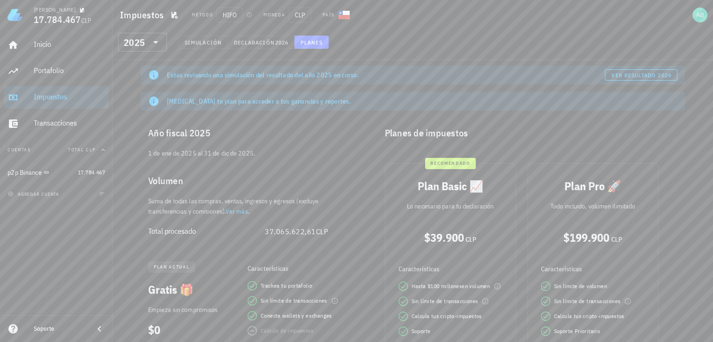
scroll to position [101, 0]
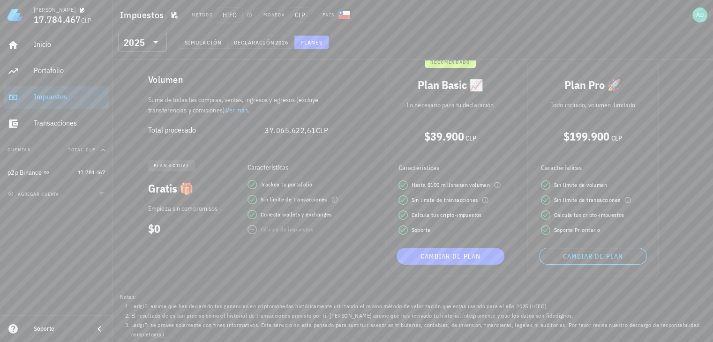
drag, startPoint x: 377, startPoint y: 208, endPoint x: 356, endPoint y: 264, distance: 59.0
click at [356, 264] on div "Año fiscal 2025 [DATE] al [DATE]. Volumen Suma de todas las compras, ventas, in…" at bounding box center [253, 150] width 237 height 278
